Goal: Task Accomplishment & Management: Manage account settings

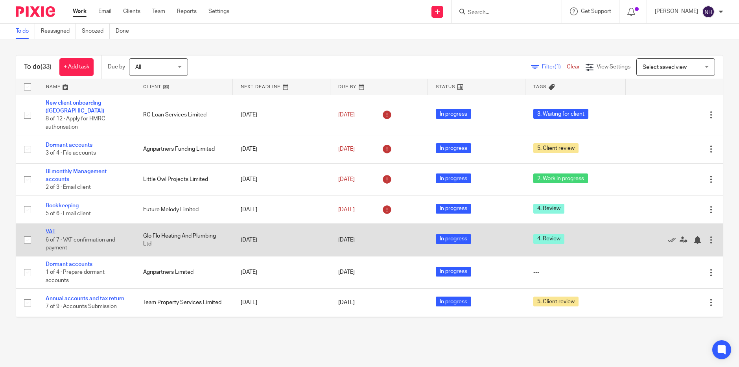
click at [52, 229] on link "VAT" at bounding box center [51, 232] width 10 height 6
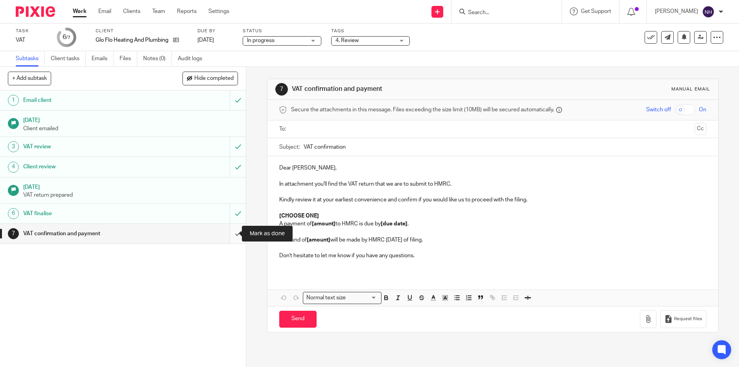
click at [230, 234] on input "submit" at bounding box center [123, 234] width 246 height 20
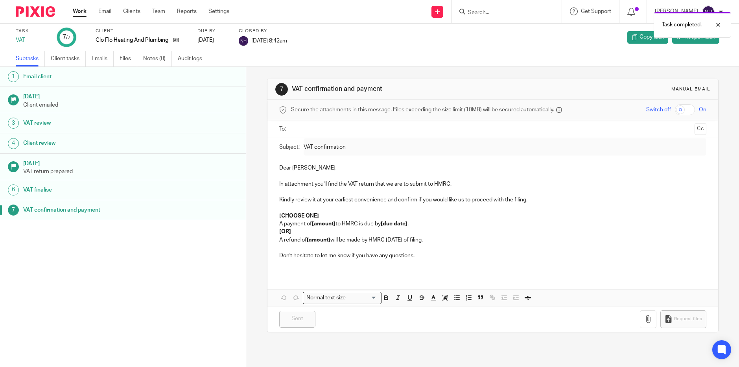
click at [81, 12] on link "Work" at bounding box center [80, 11] width 14 height 8
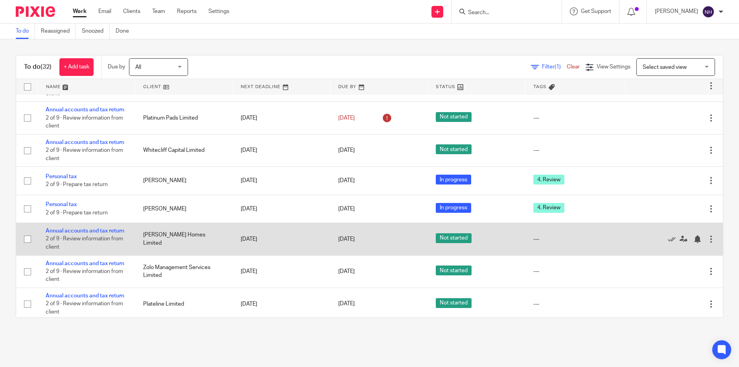
scroll to position [741, 0]
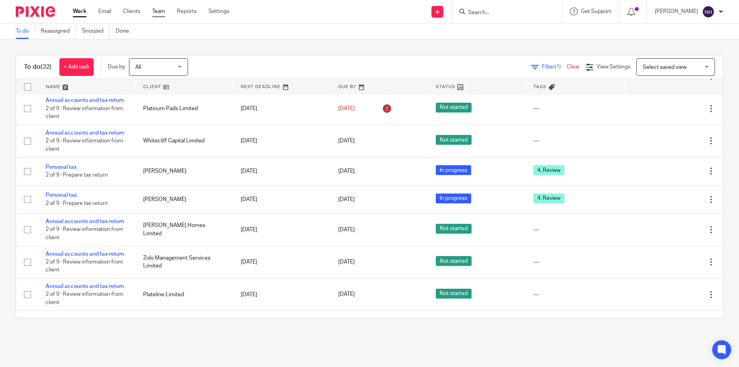
click at [158, 12] on link "Team" at bounding box center [158, 11] width 13 height 8
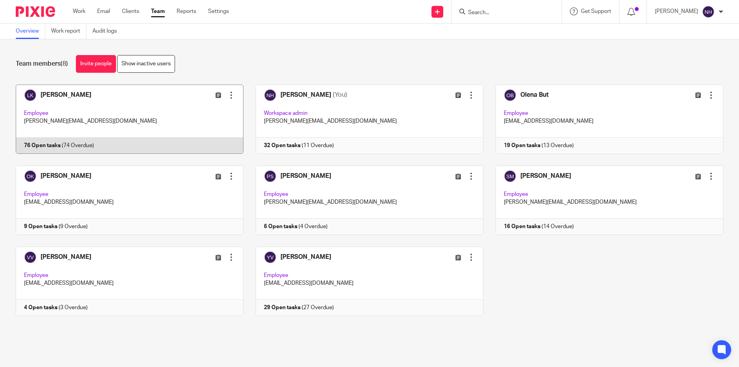
click at [79, 103] on link at bounding box center [124, 119] width 240 height 69
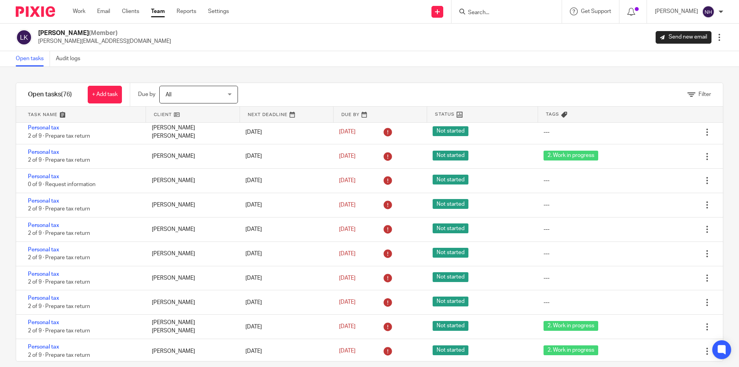
scroll to position [1068, 0]
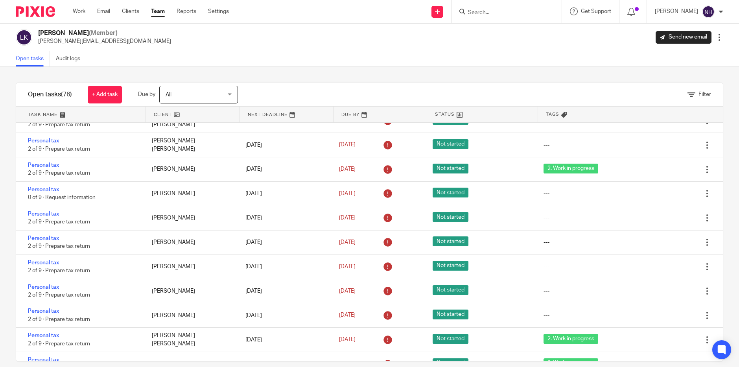
click at [160, 13] on link "Team" at bounding box center [158, 11] width 14 height 8
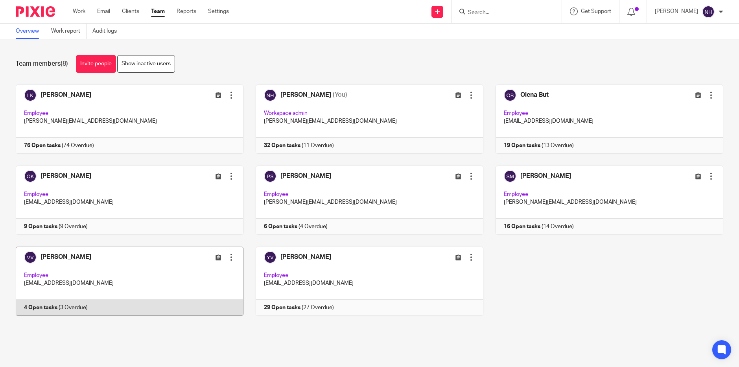
click at [123, 286] on link at bounding box center [124, 280] width 240 height 69
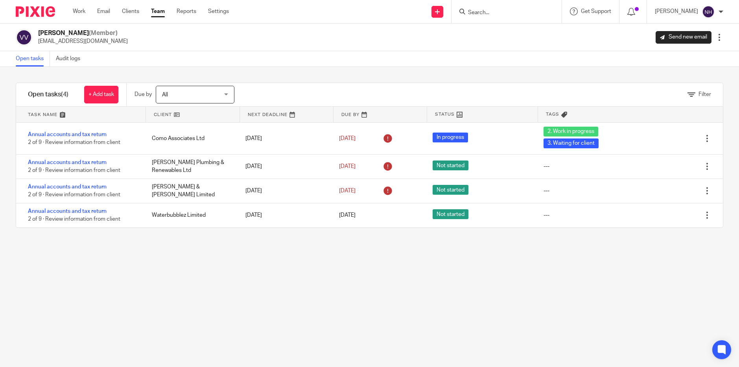
click at [161, 13] on link "Team" at bounding box center [158, 11] width 14 height 8
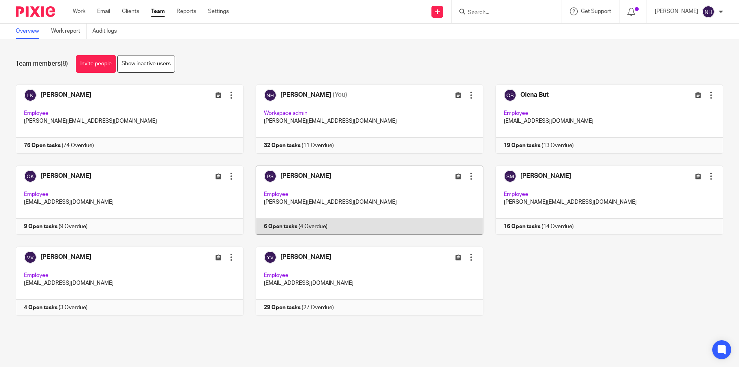
click at [303, 177] on link at bounding box center [363, 200] width 240 height 69
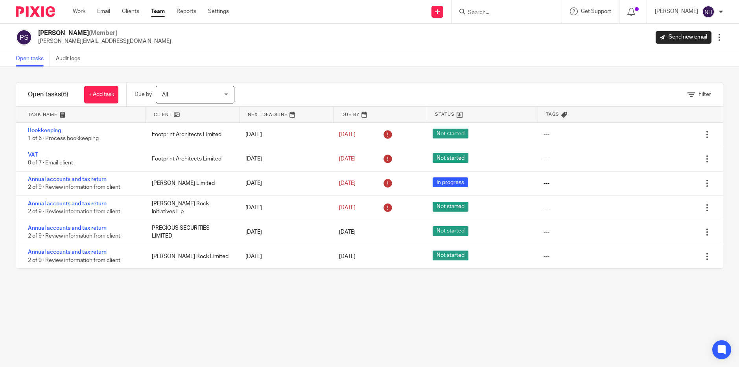
click at [162, 13] on link "Team" at bounding box center [158, 11] width 14 height 8
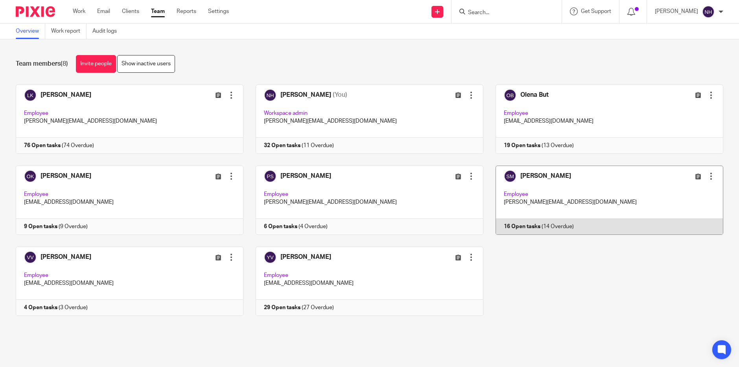
click at [522, 175] on link at bounding box center [603, 200] width 240 height 69
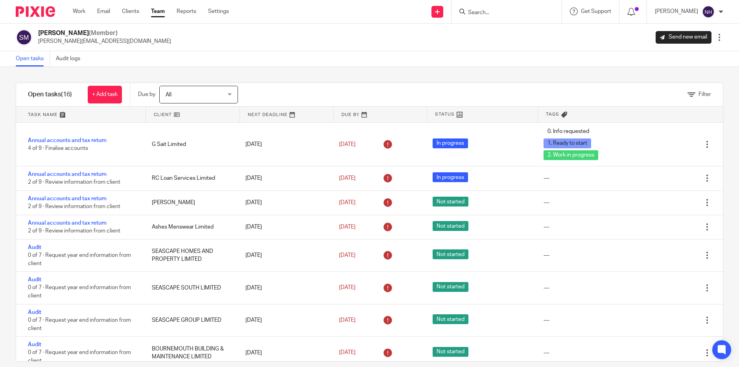
click at [161, 13] on link "Team" at bounding box center [158, 11] width 14 height 8
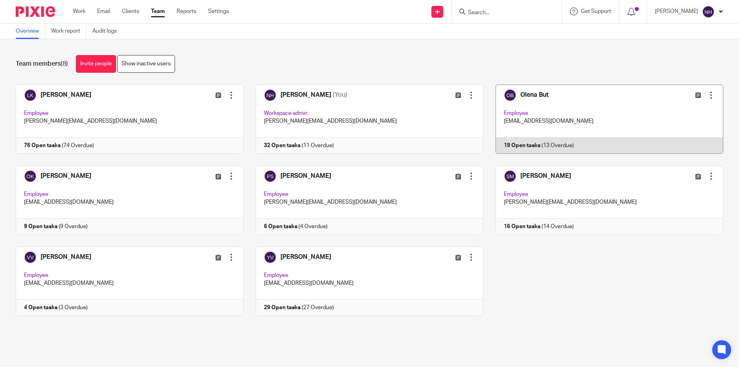
click at [523, 95] on link at bounding box center [603, 119] width 240 height 69
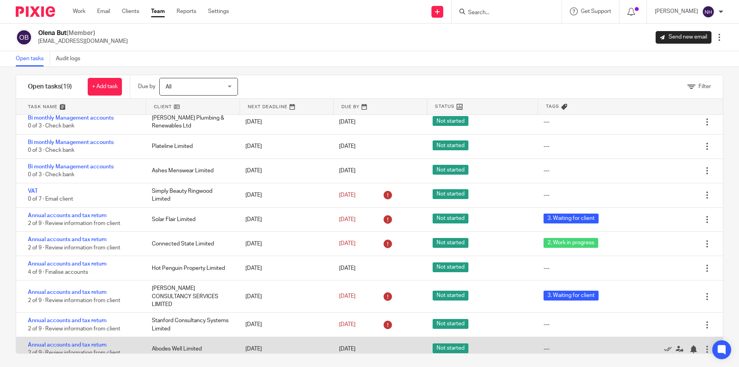
scroll to position [10, 0]
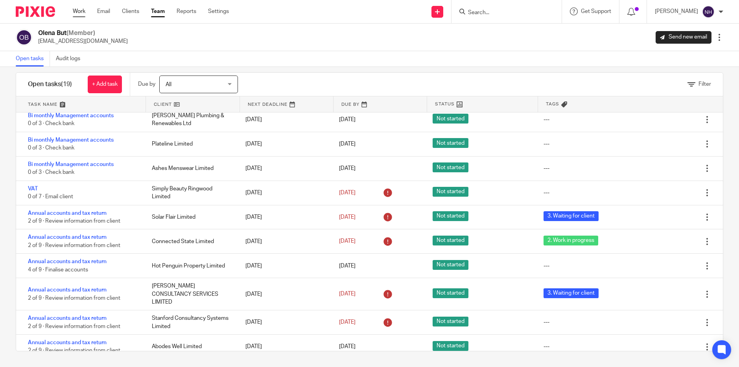
click at [77, 11] on link "Work" at bounding box center [79, 11] width 13 height 8
